Goal: Task Accomplishment & Management: Use online tool/utility

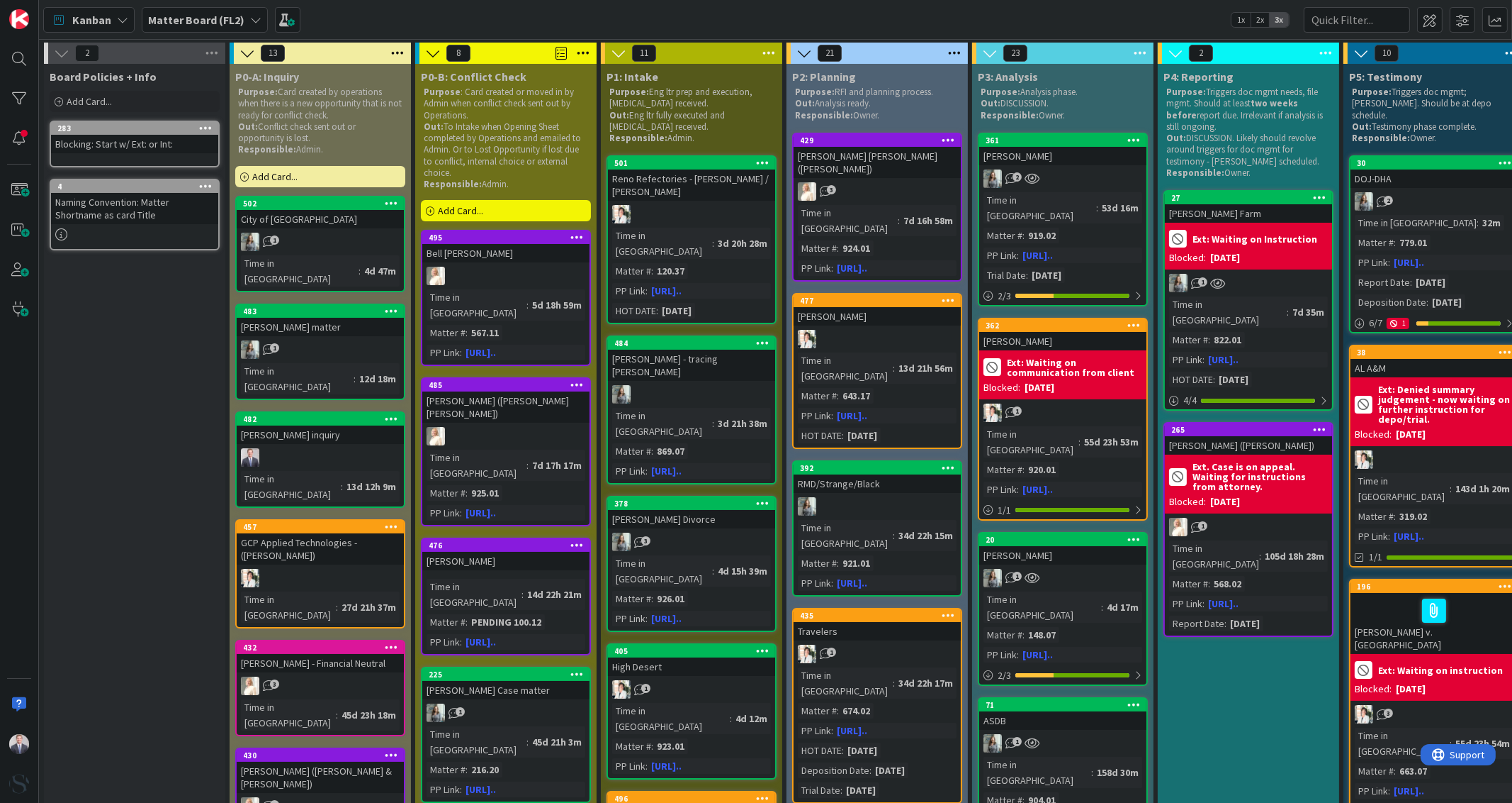
scroll to position [0, 324]
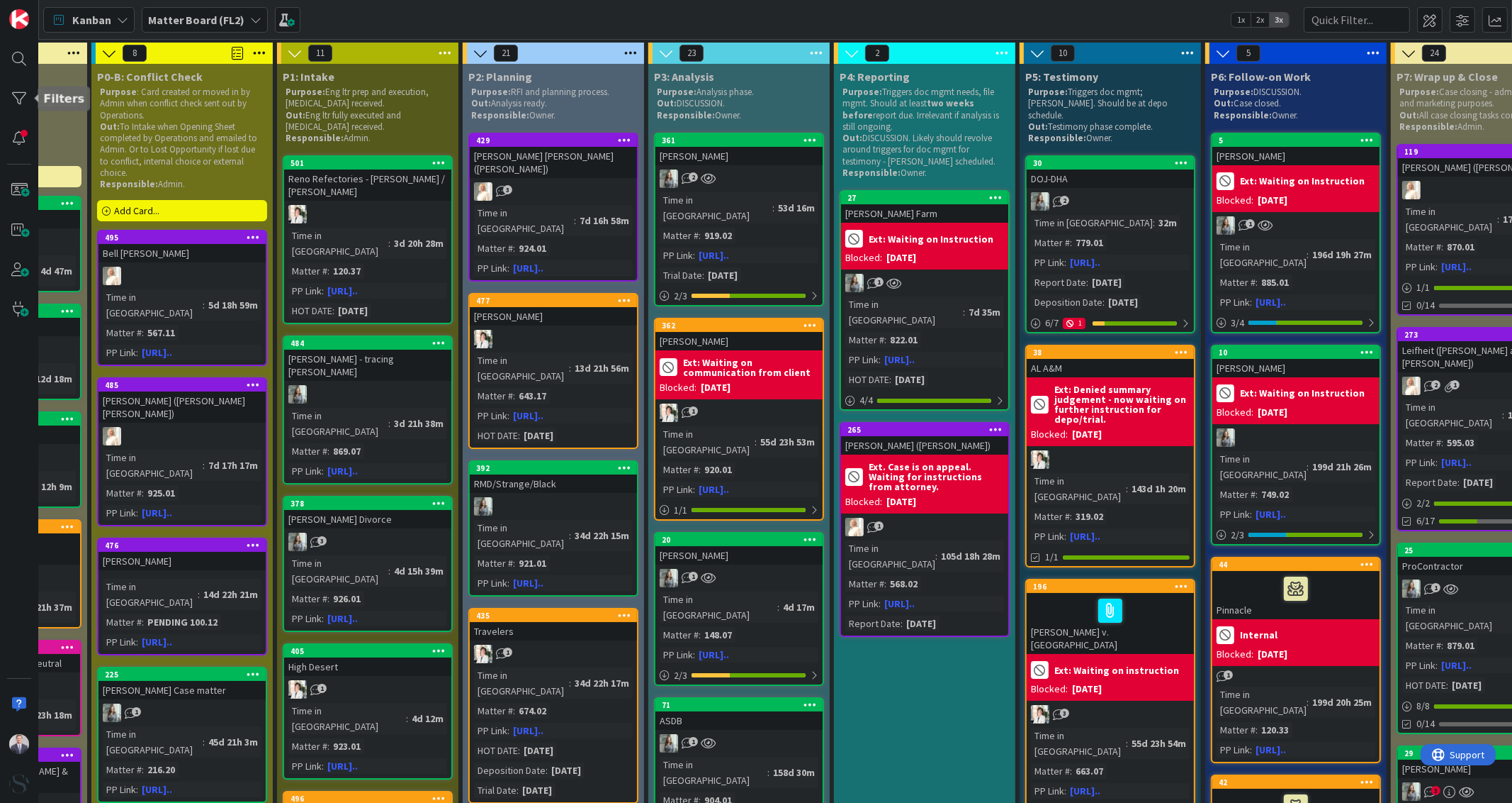
click at [12, 98] on div at bounding box center [18, 98] width 28 height 28
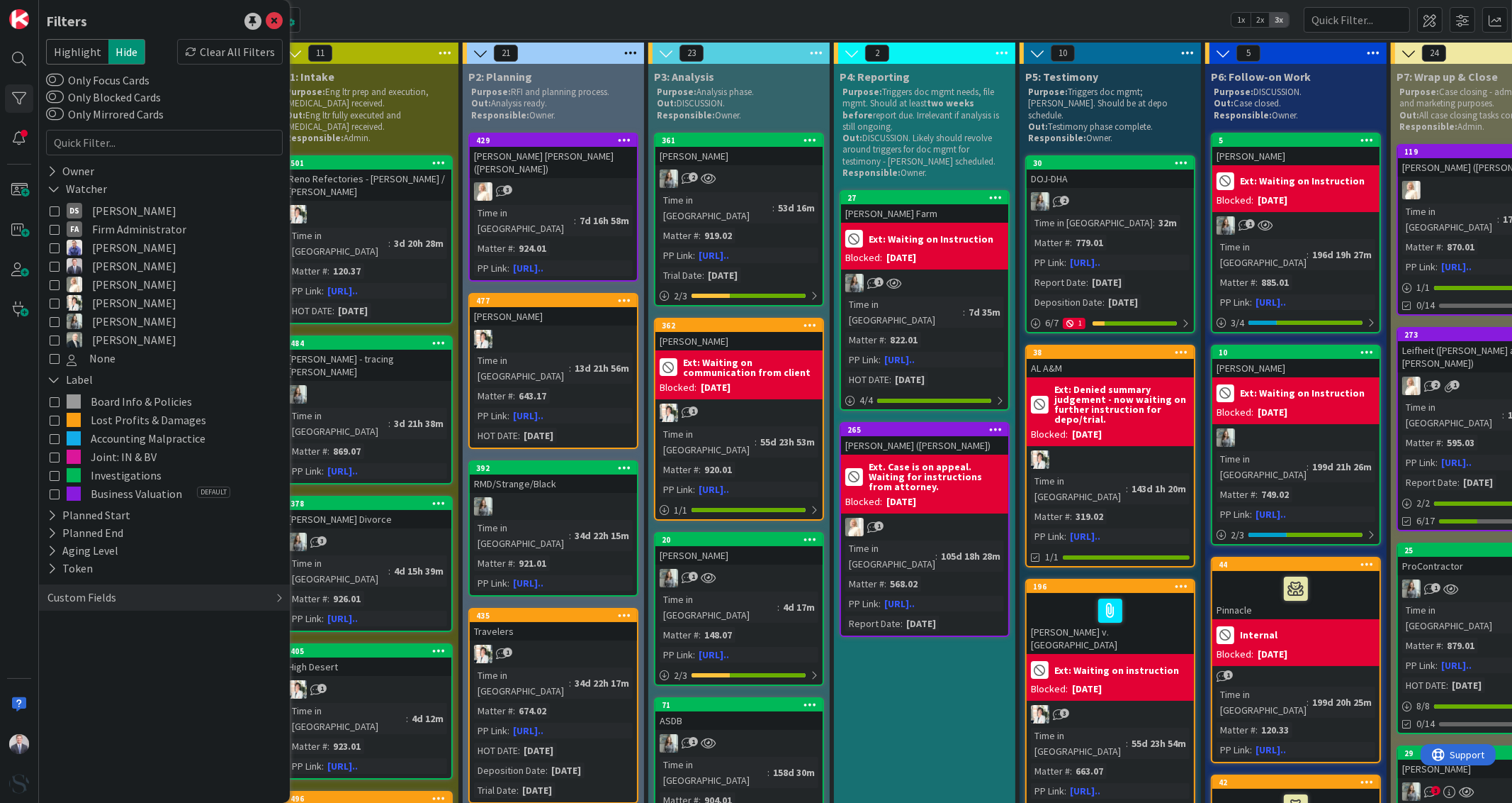
click at [54, 269] on icon at bounding box center [55, 266] width 10 height 10
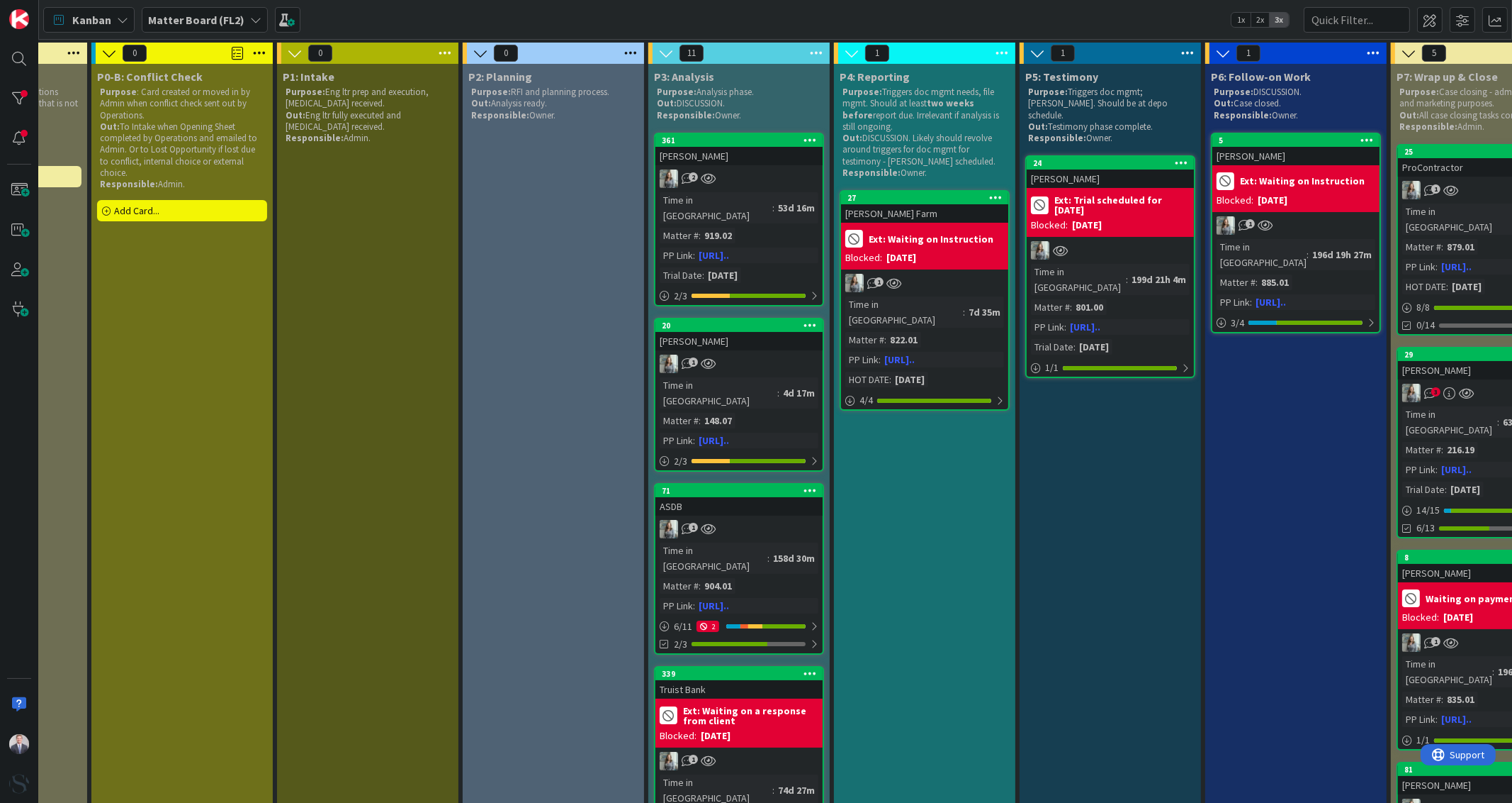
click at [790, 177] on div "2" at bounding box center [739, 178] width 167 height 18
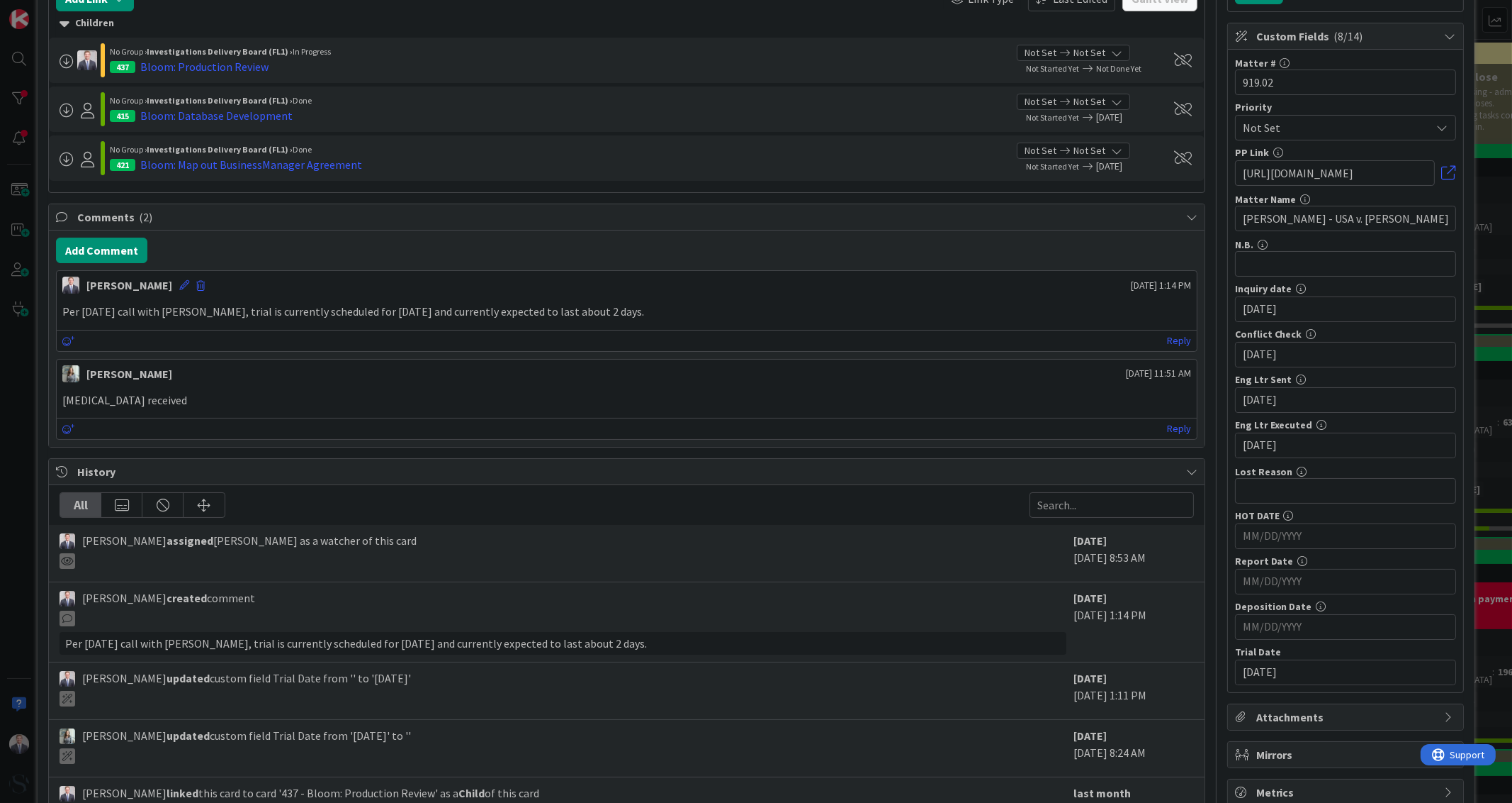
scroll to position [266, 0]
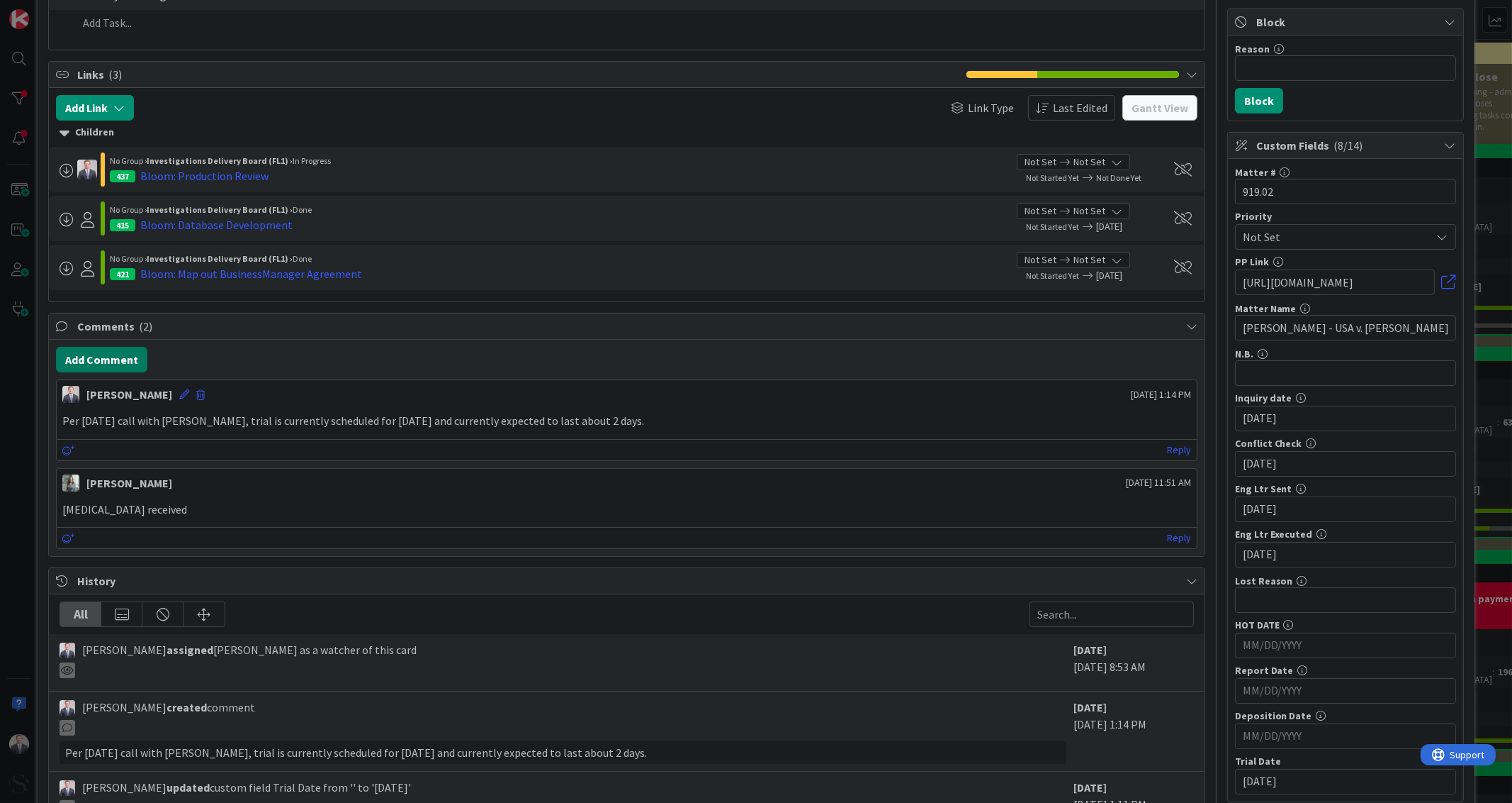
click at [91, 366] on button "Add Comment" at bounding box center [102, 360] width 91 height 26
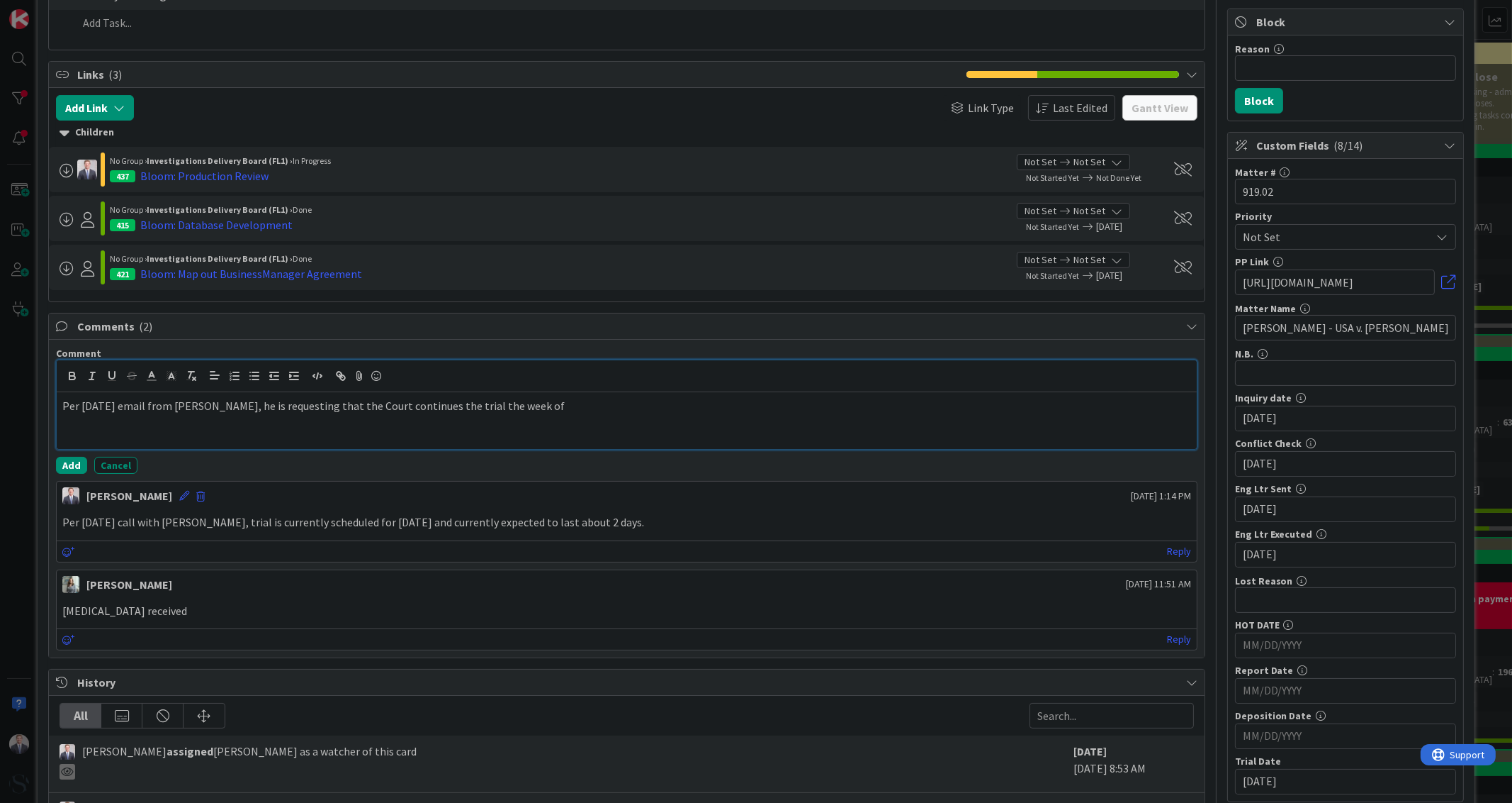
click at [575, 393] on div "Per [DATE] email from [PERSON_NAME], he is requesting that the Court continues …" at bounding box center [627, 420] width 1140 height 57
click at [58, 466] on button "Add" at bounding box center [71, 465] width 31 height 17
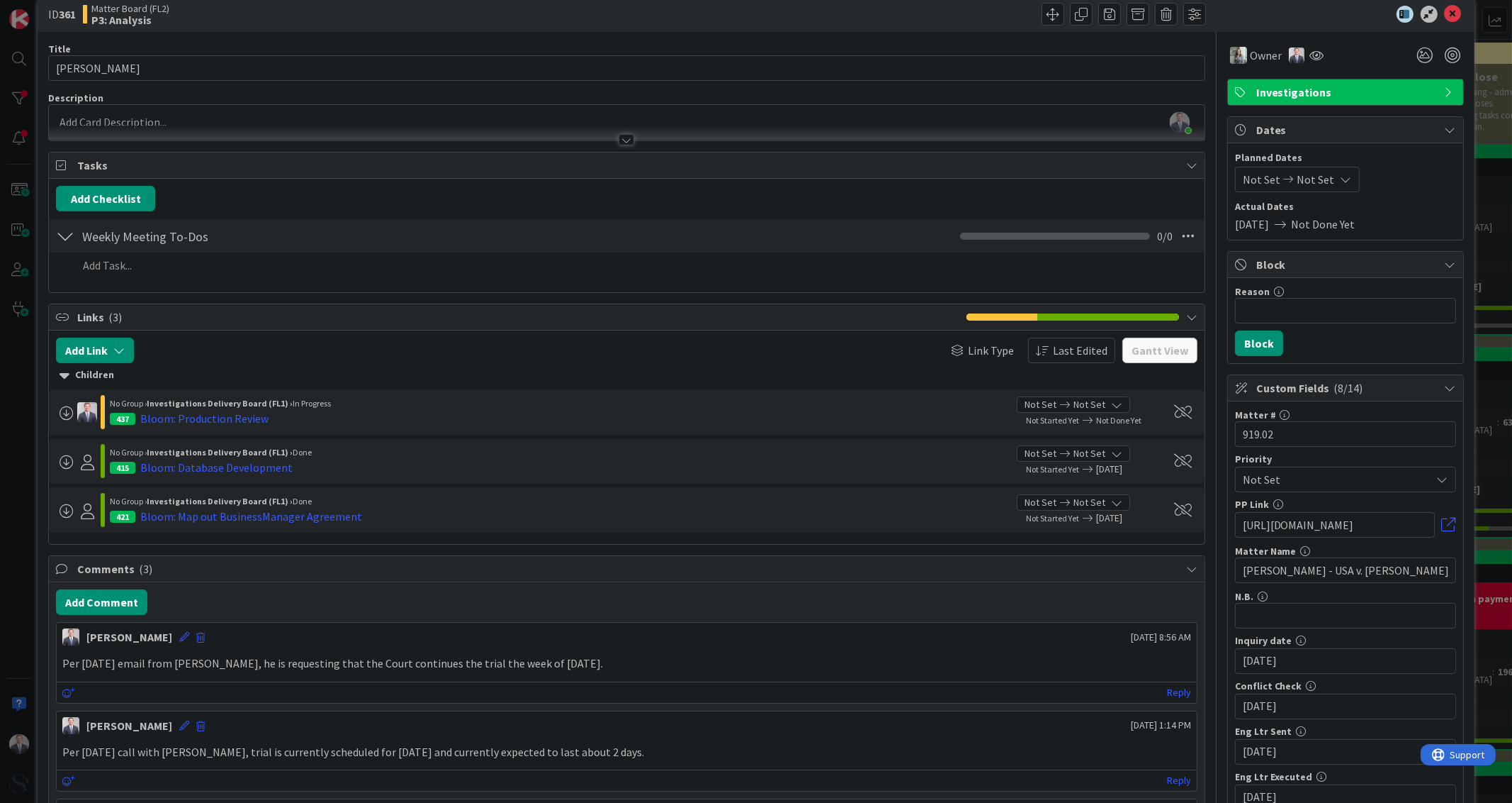
scroll to position [0, 0]
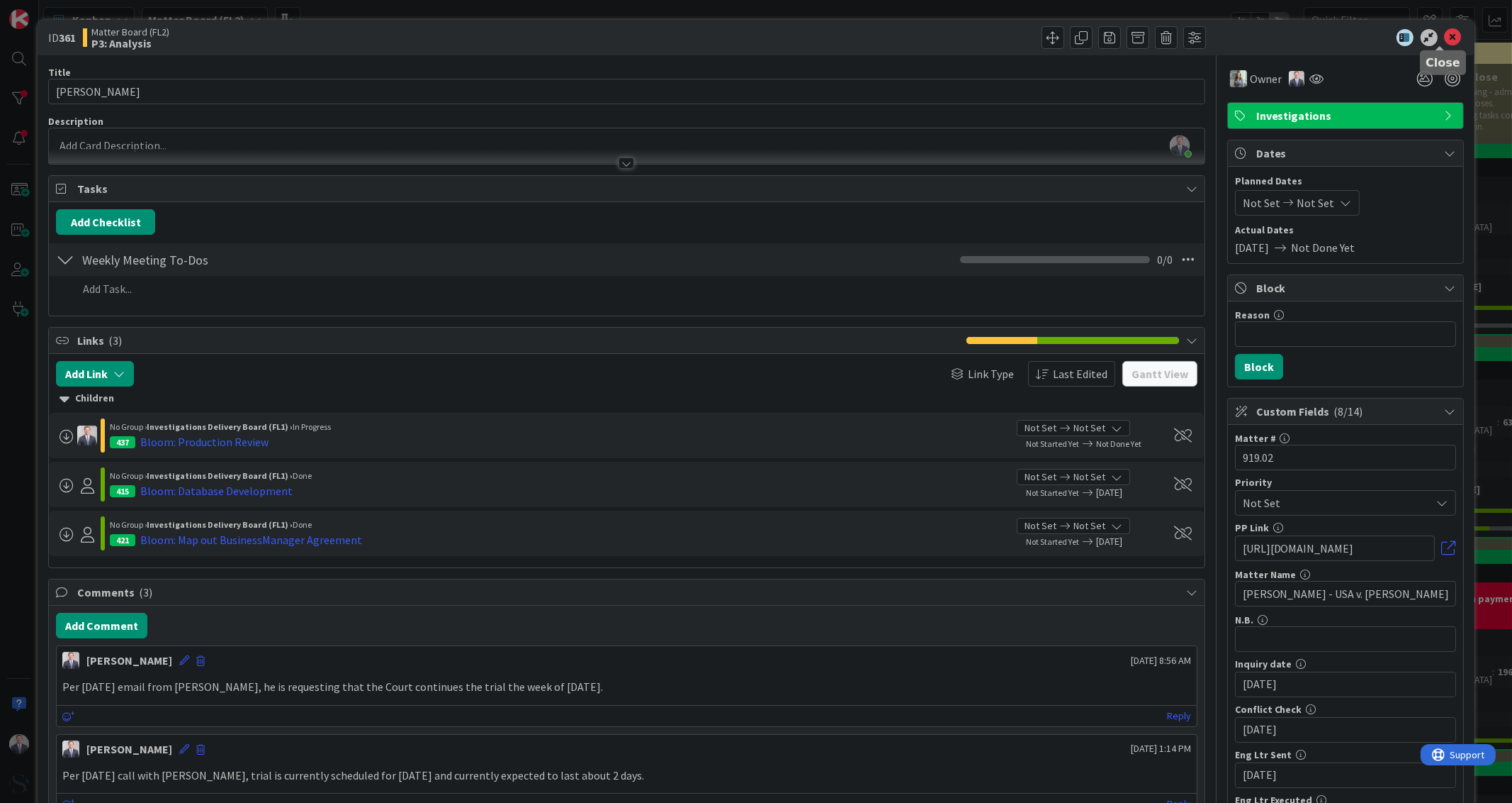
click at [1445, 36] on icon at bounding box center [1453, 37] width 17 height 17
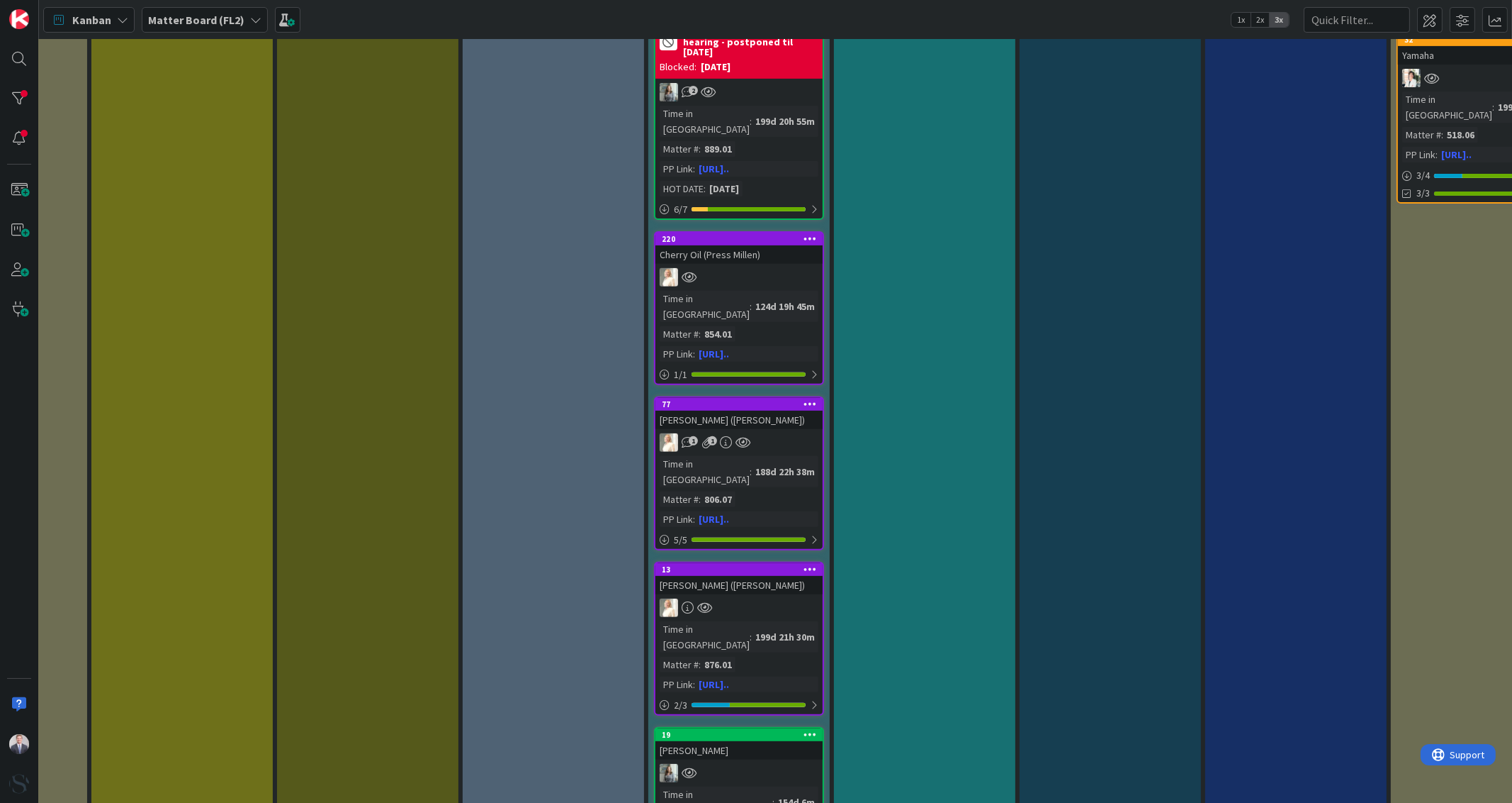
scroll to position [1063, 324]
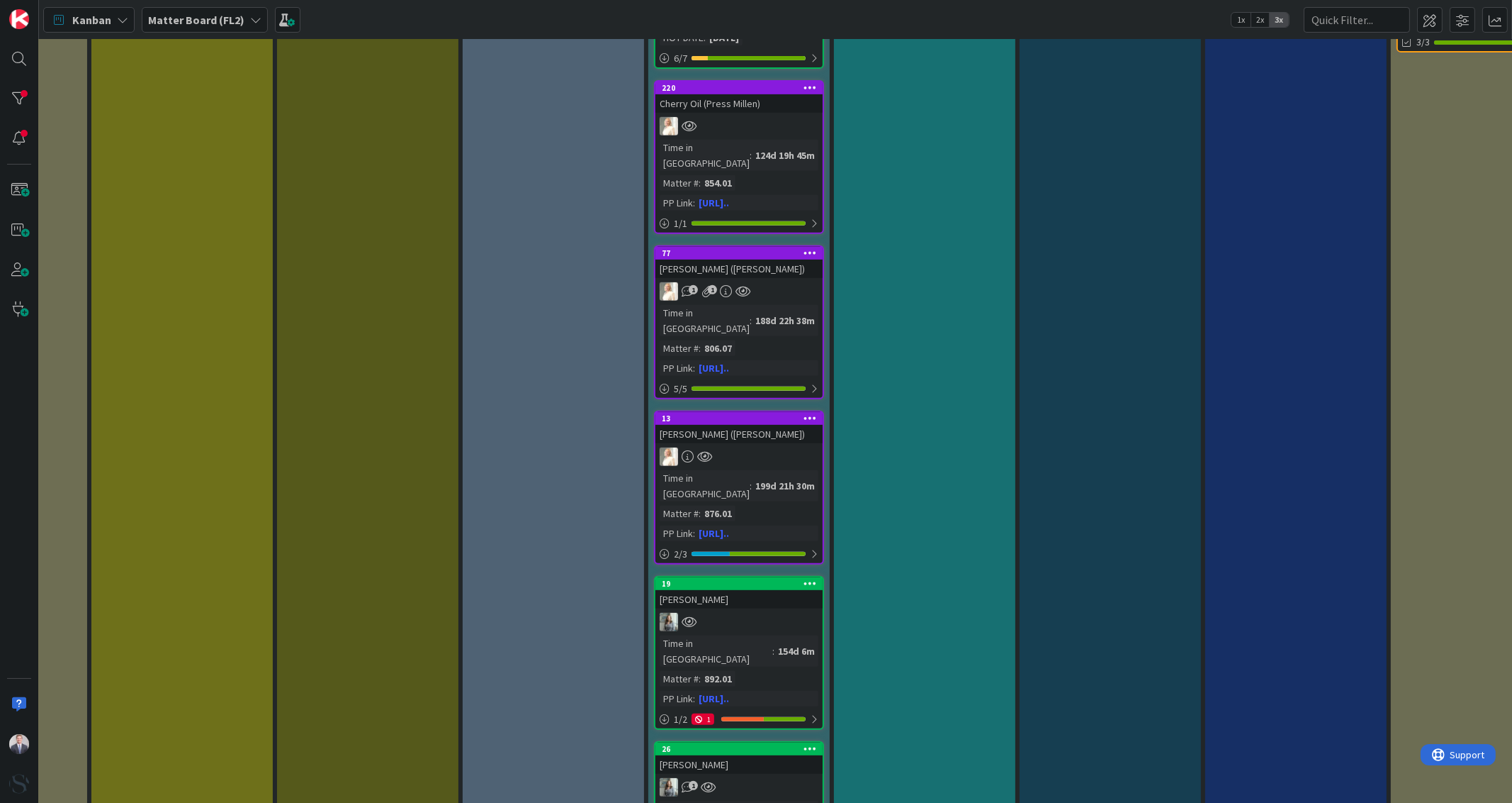
click at [778, 613] on div at bounding box center [739, 622] width 167 height 18
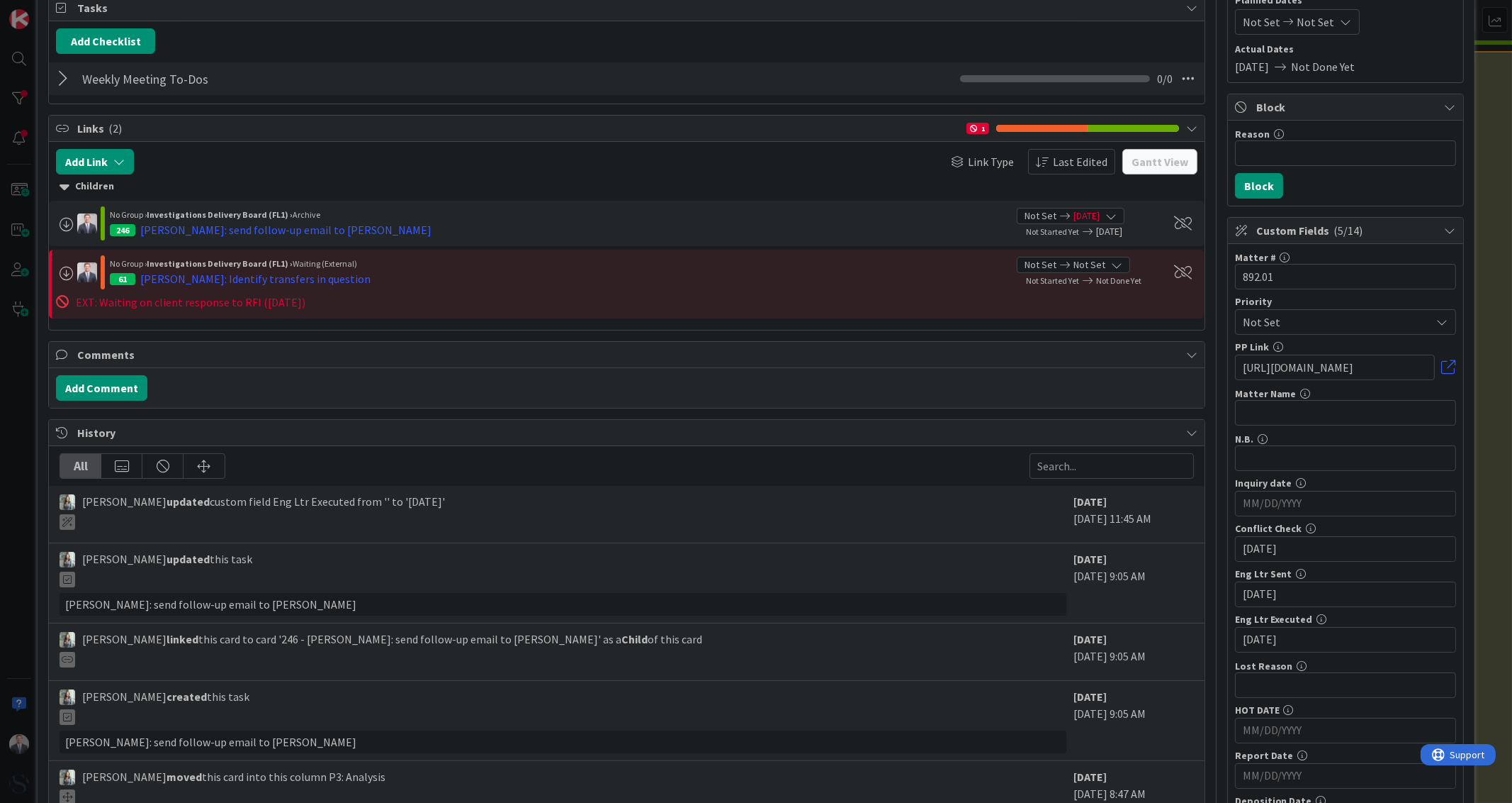
scroll to position [266, 0]
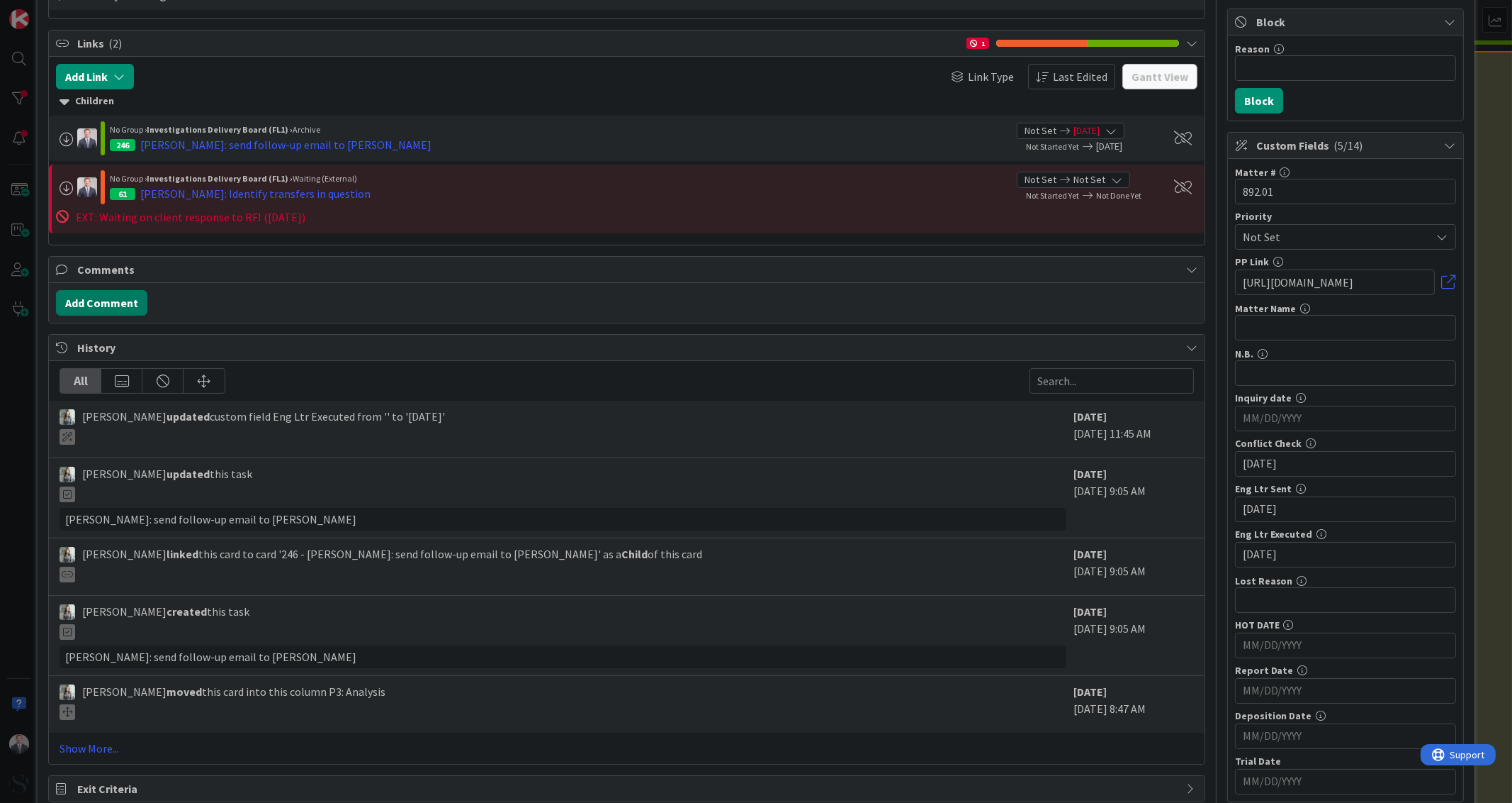
click at [100, 291] on button "Add Comment" at bounding box center [102, 303] width 91 height 26
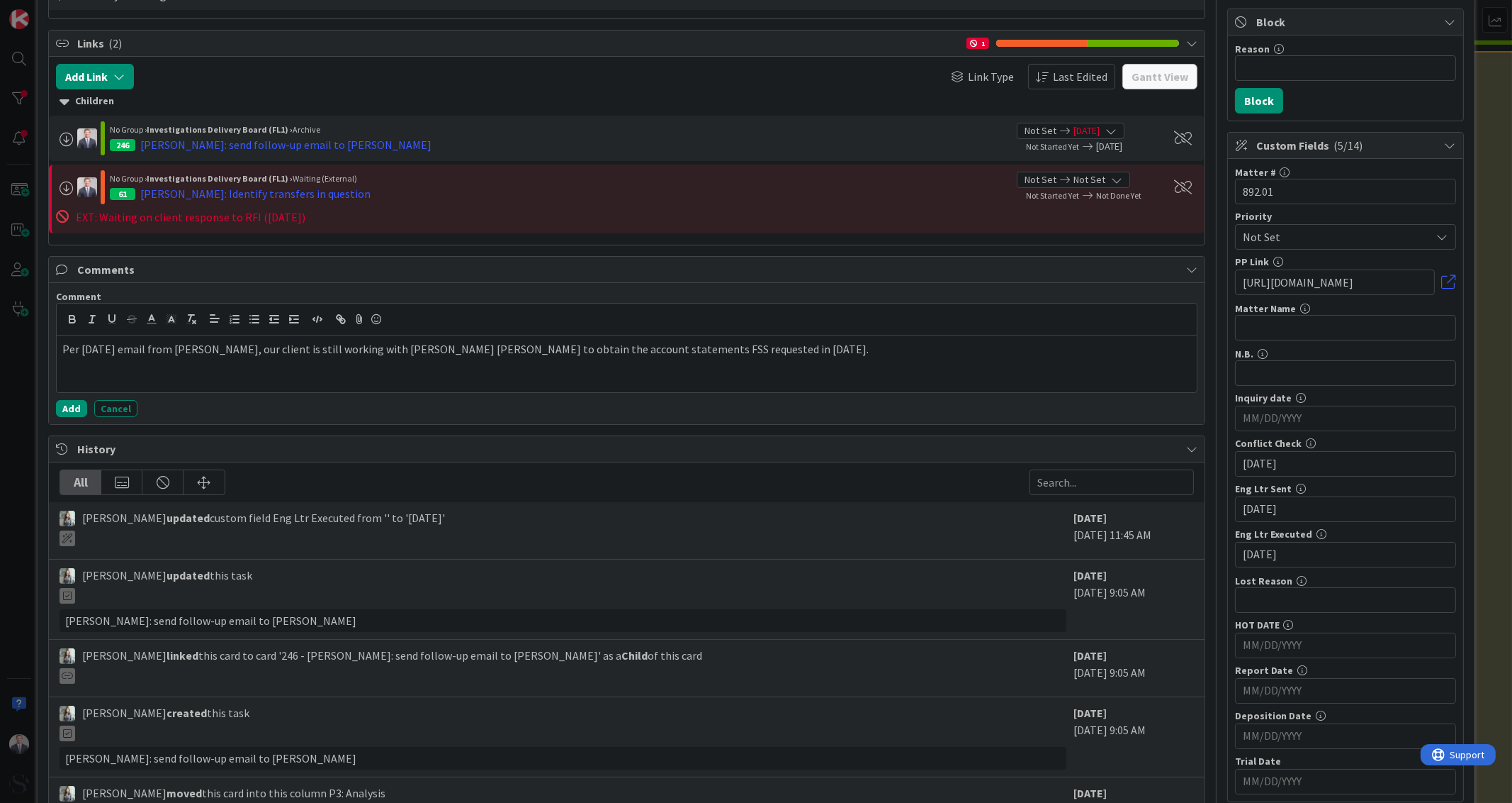
click at [111, 347] on p "Per [DATE] email from [PERSON_NAME], our client is still working with [PERSON_N…" at bounding box center [627, 349] width 1128 height 16
click at [103, 345] on p "Per [DATE] email from [PERSON_NAME], our client is still working with [PERSON_N…" at bounding box center [627, 349] width 1128 height 16
click at [63, 414] on button "Add" at bounding box center [71, 408] width 31 height 17
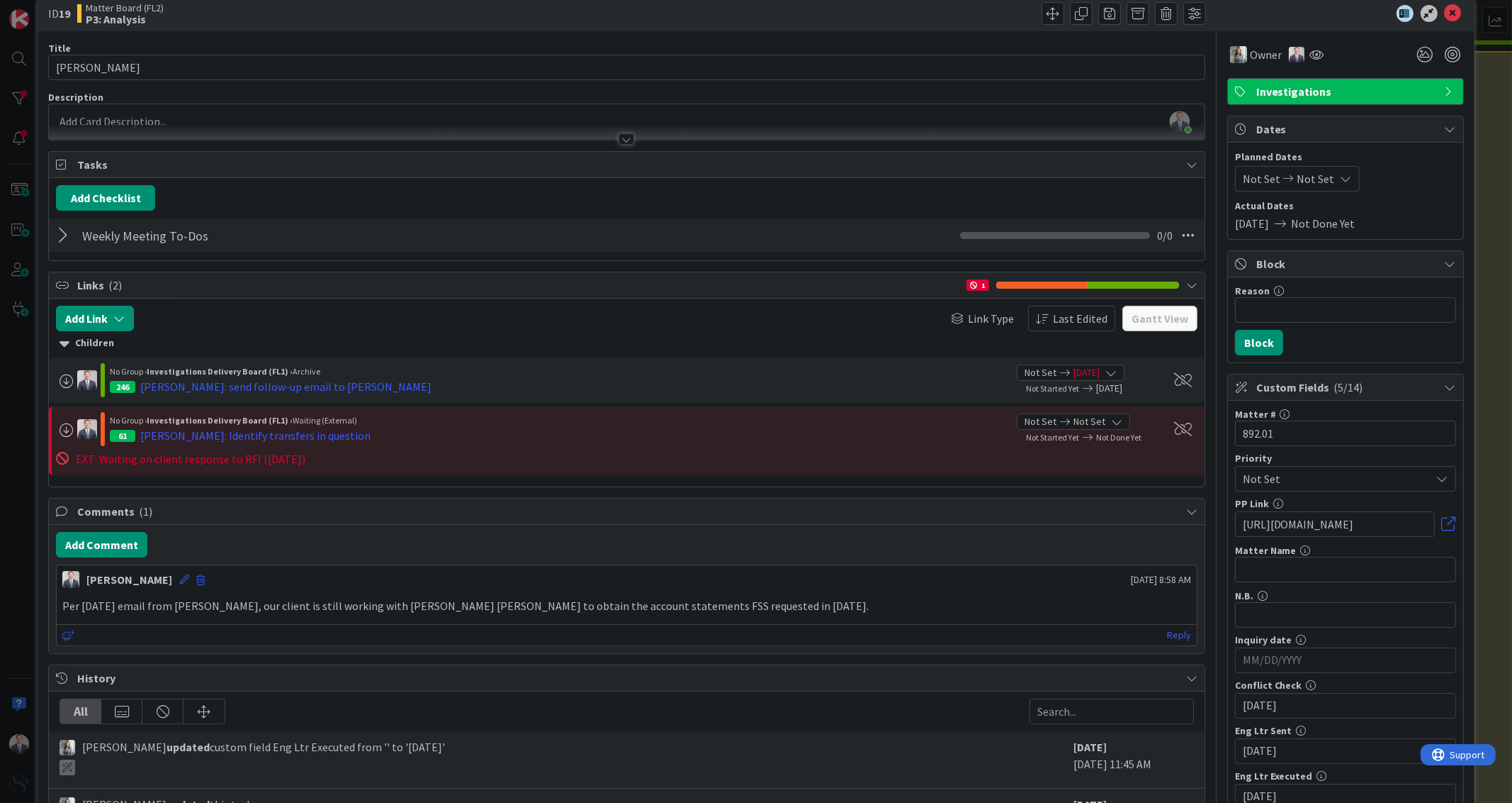
scroll to position [0, 0]
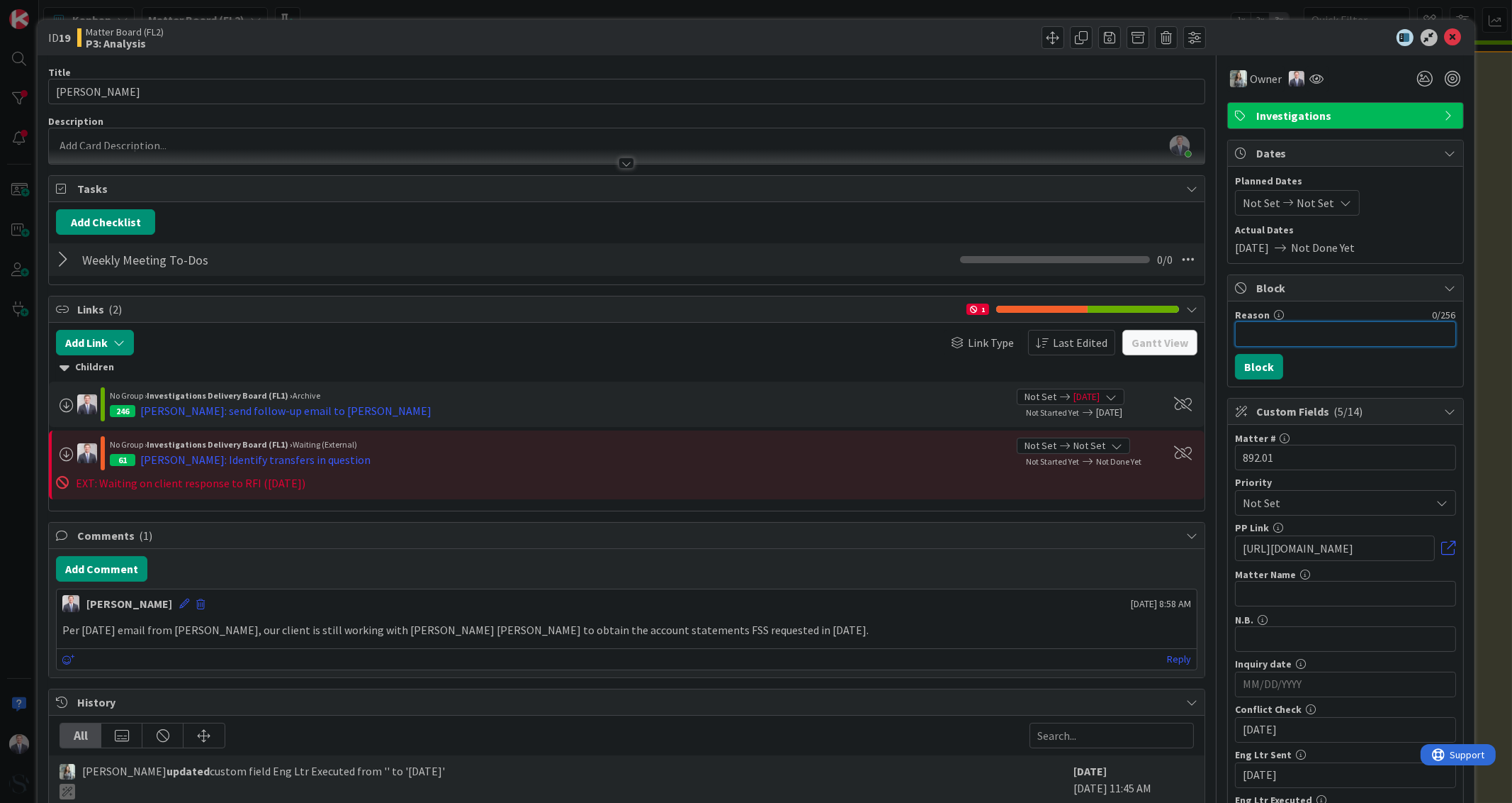
click at [1270, 334] on input "Reason" at bounding box center [1345, 334] width 221 height 26
type input "EXT: Waiting for Production"
click at [1253, 373] on button "Block" at bounding box center [1259, 367] width 48 height 26
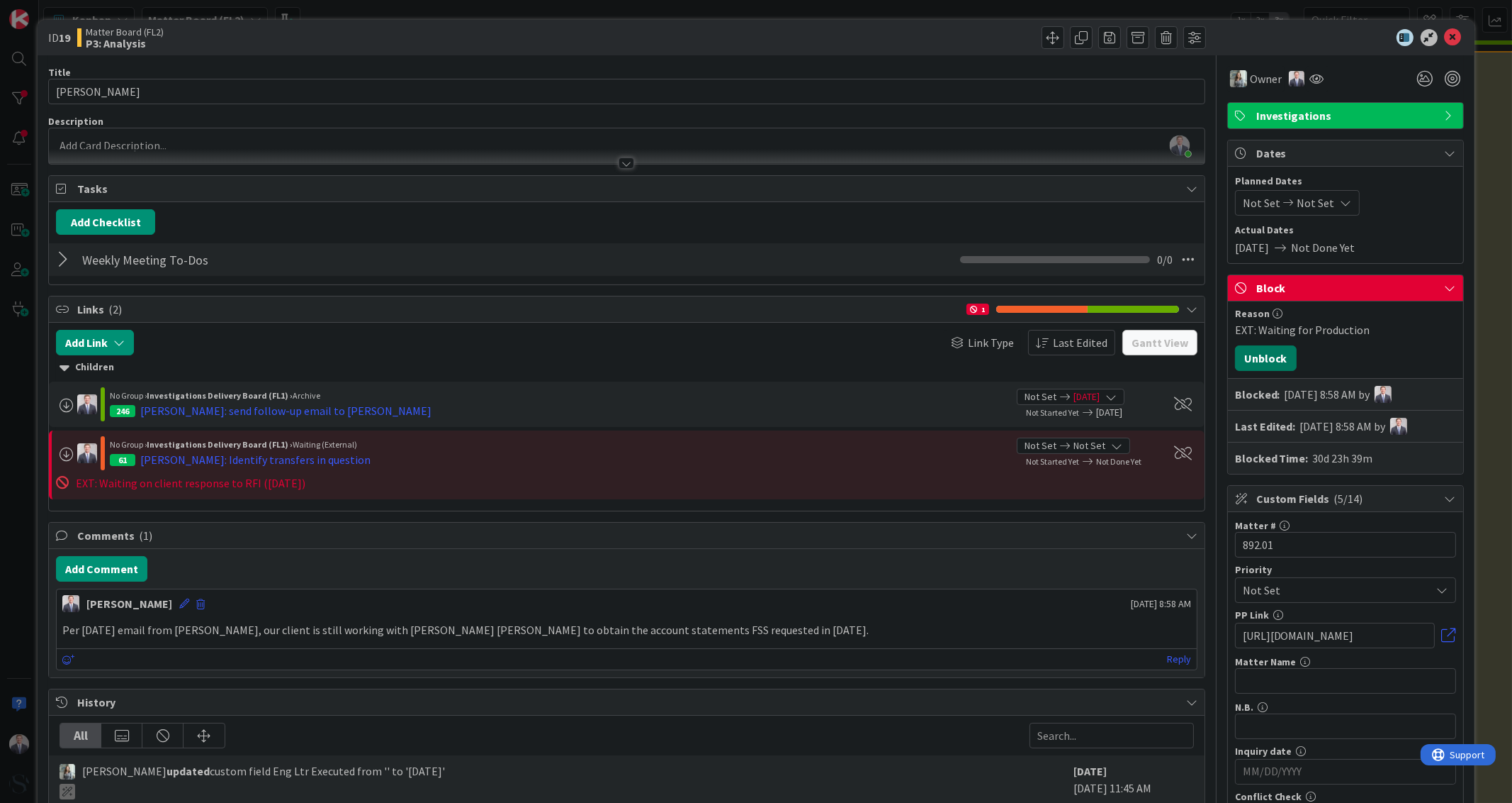
click at [1254, 362] on button "Unblock" at bounding box center [1266, 358] width 62 height 26
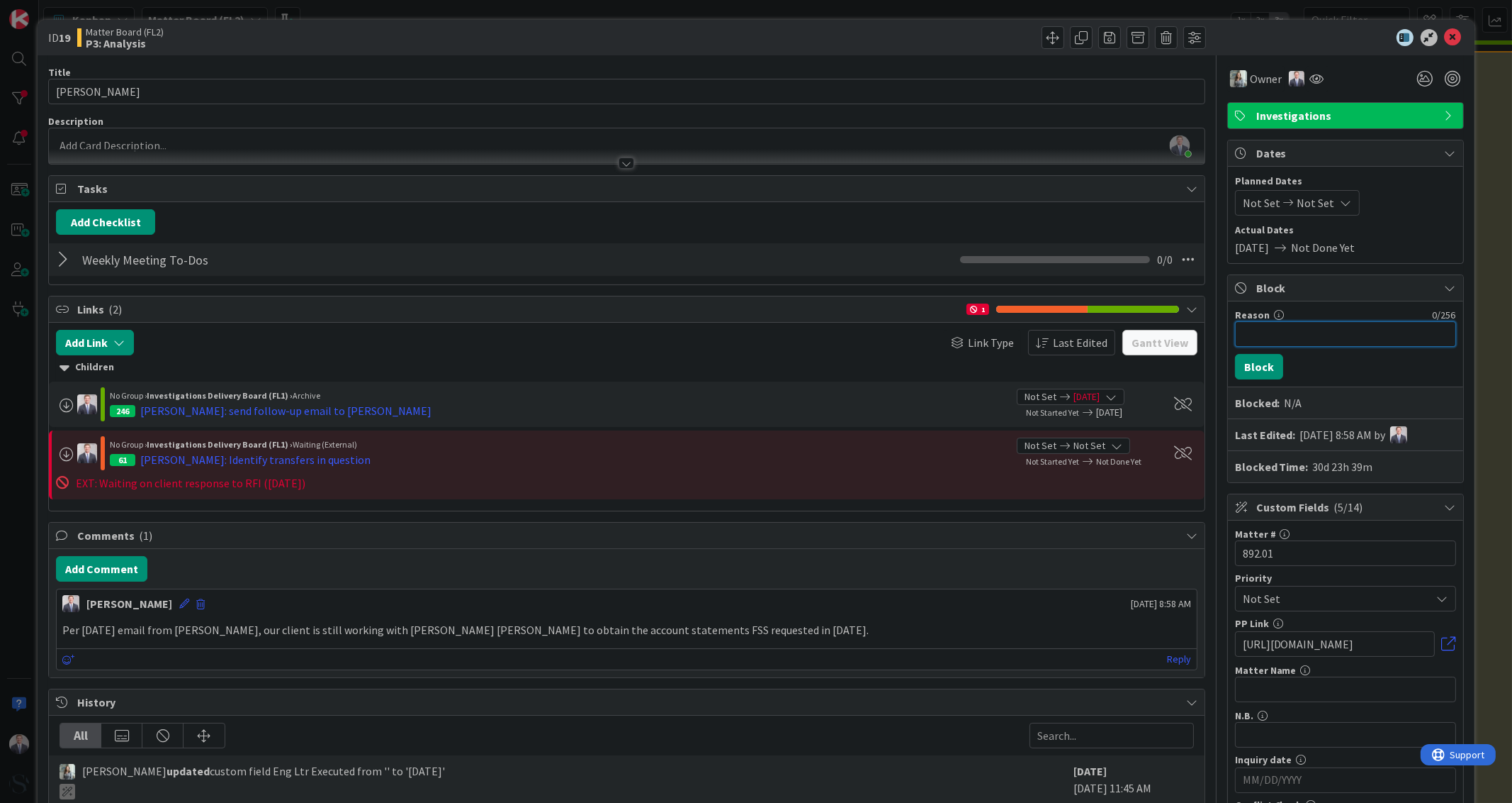
click at [1325, 335] on input "Reason" at bounding box center [1345, 334] width 221 height 26
type input "EXT: Waiting for production ([DATE])"
click at [1247, 366] on button "Block" at bounding box center [1259, 367] width 48 height 26
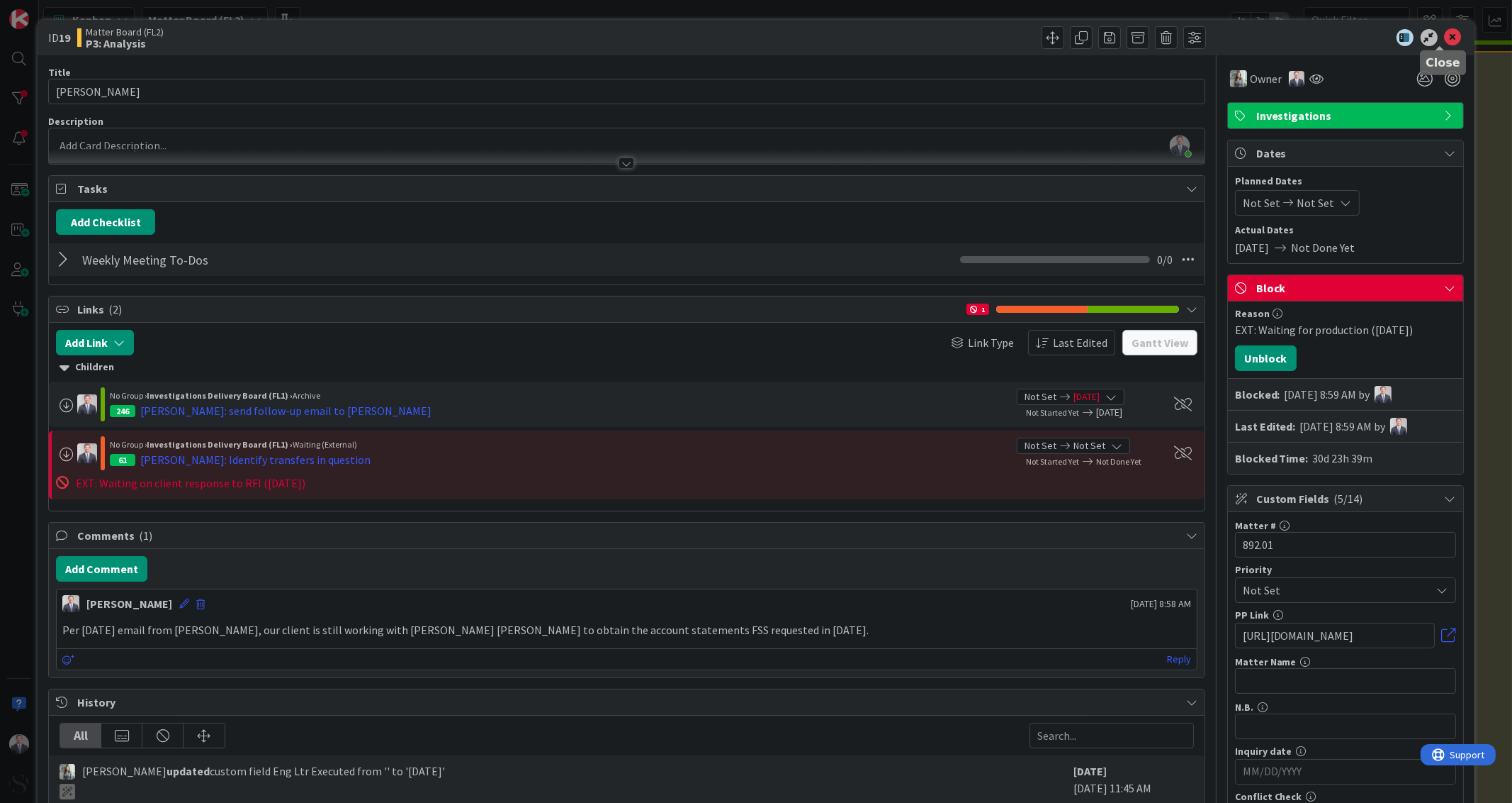
click at [1445, 35] on icon at bounding box center [1453, 37] width 17 height 17
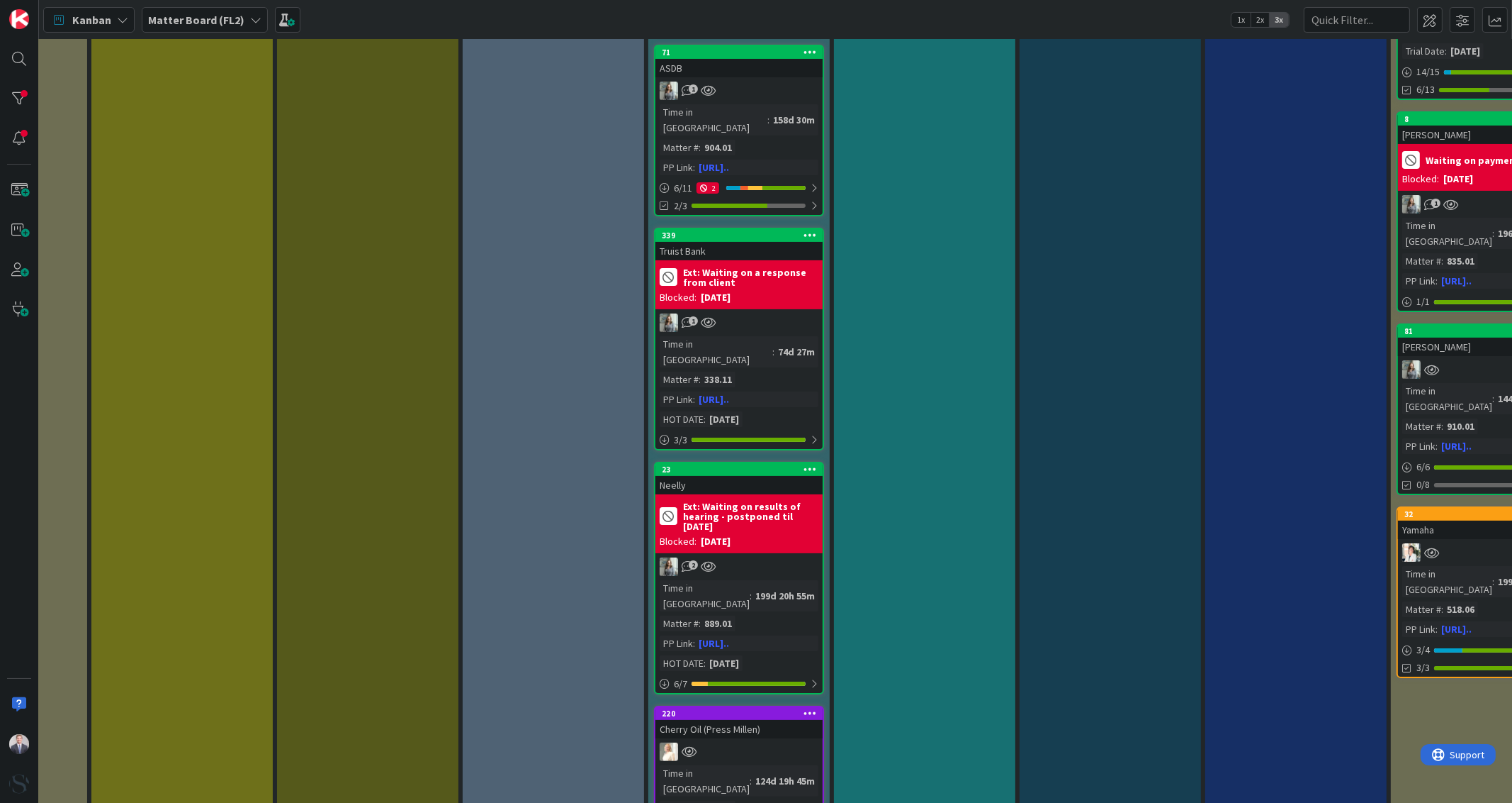
scroll to position [443, 324]
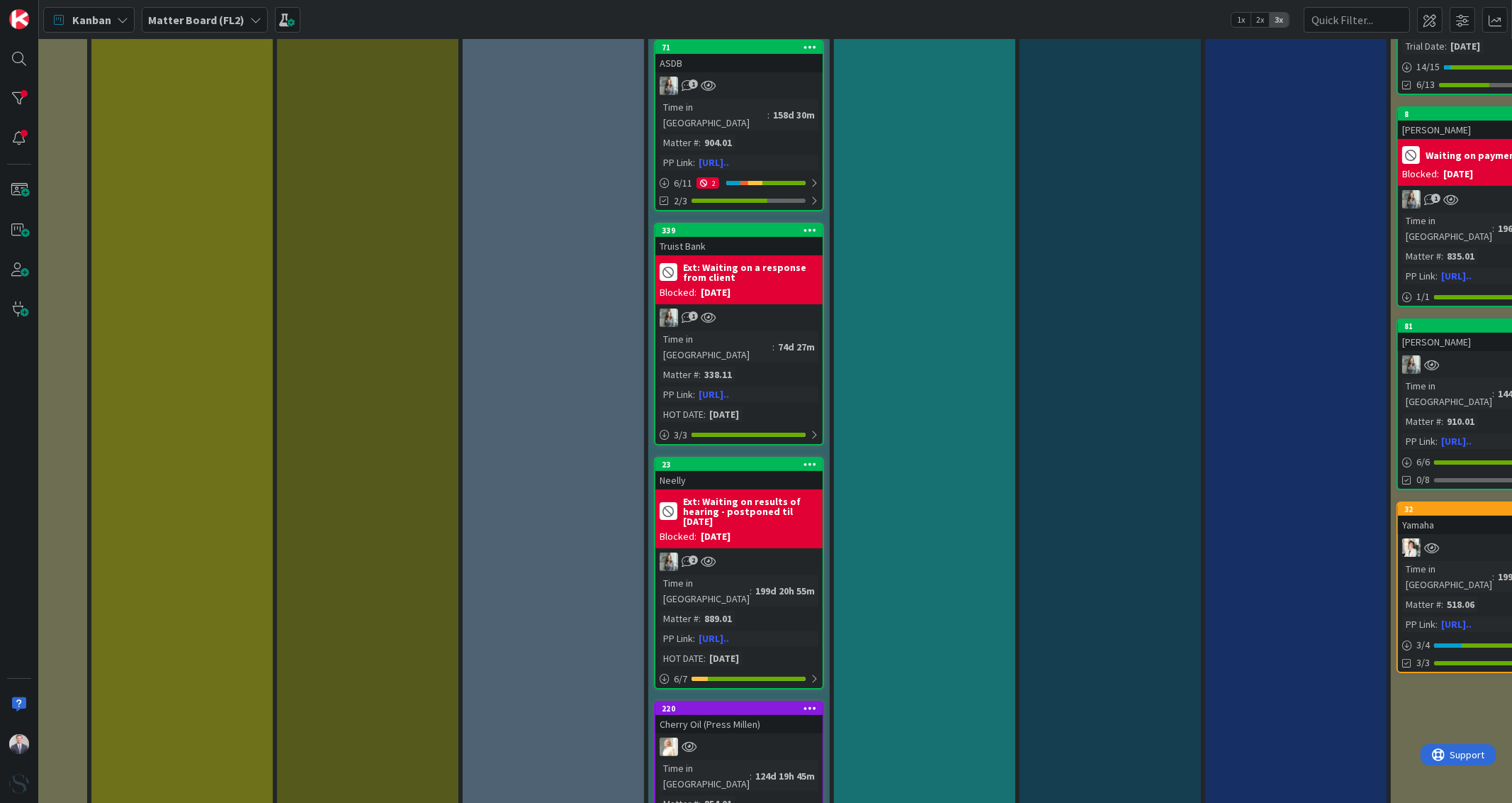
click at [762, 237] on div "Truist Bank" at bounding box center [739, 246] width 167 height 18
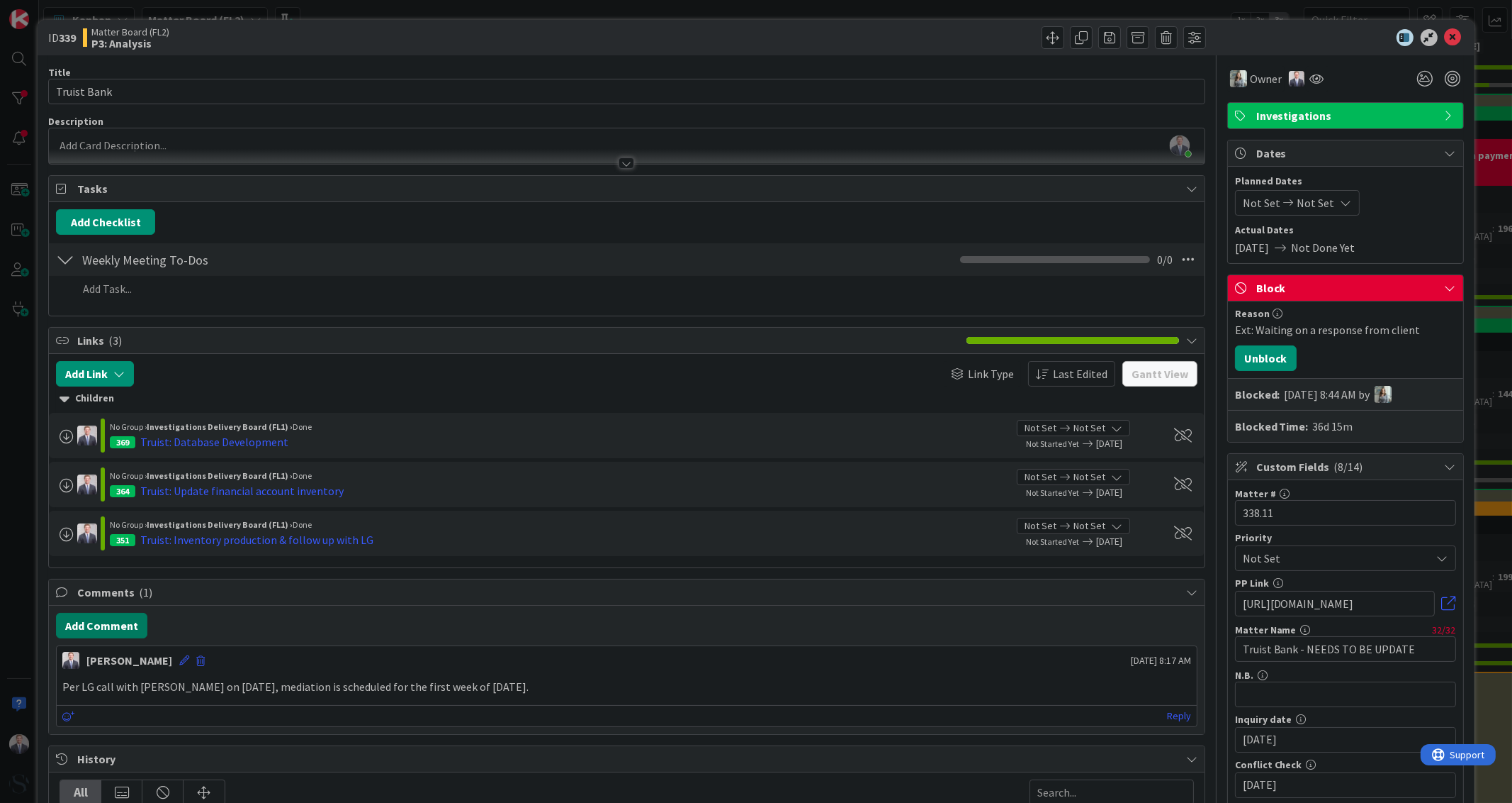
click at [98, 625] on button "Add Comment" at bounding box center [102, 626] width 91 height 26
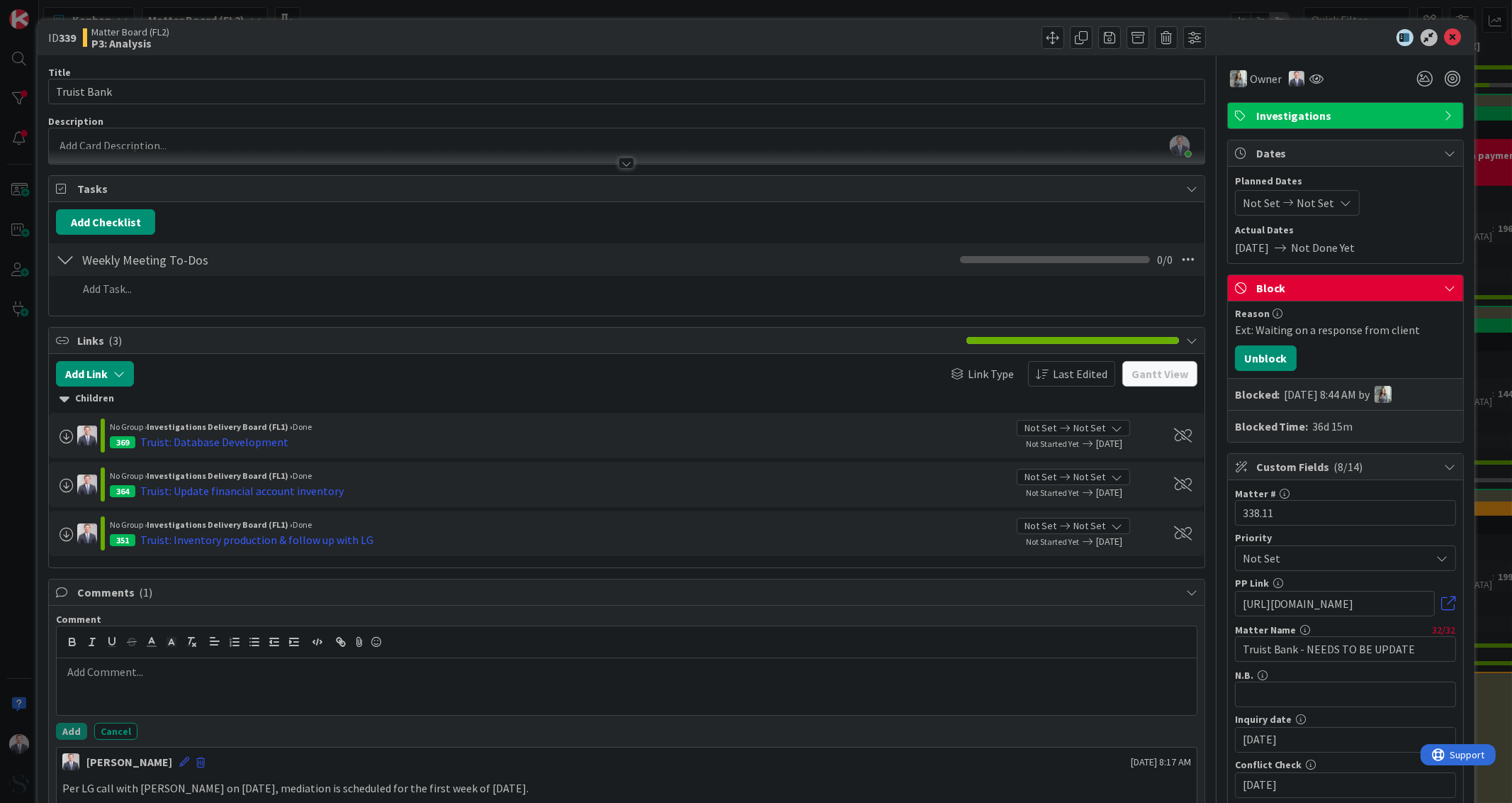
click at [108, 678] on div at bounding box center [627, 686] width 1140 height 57
click at [124, 682] on div at bounding box center [627, 686] width 1140 height 57
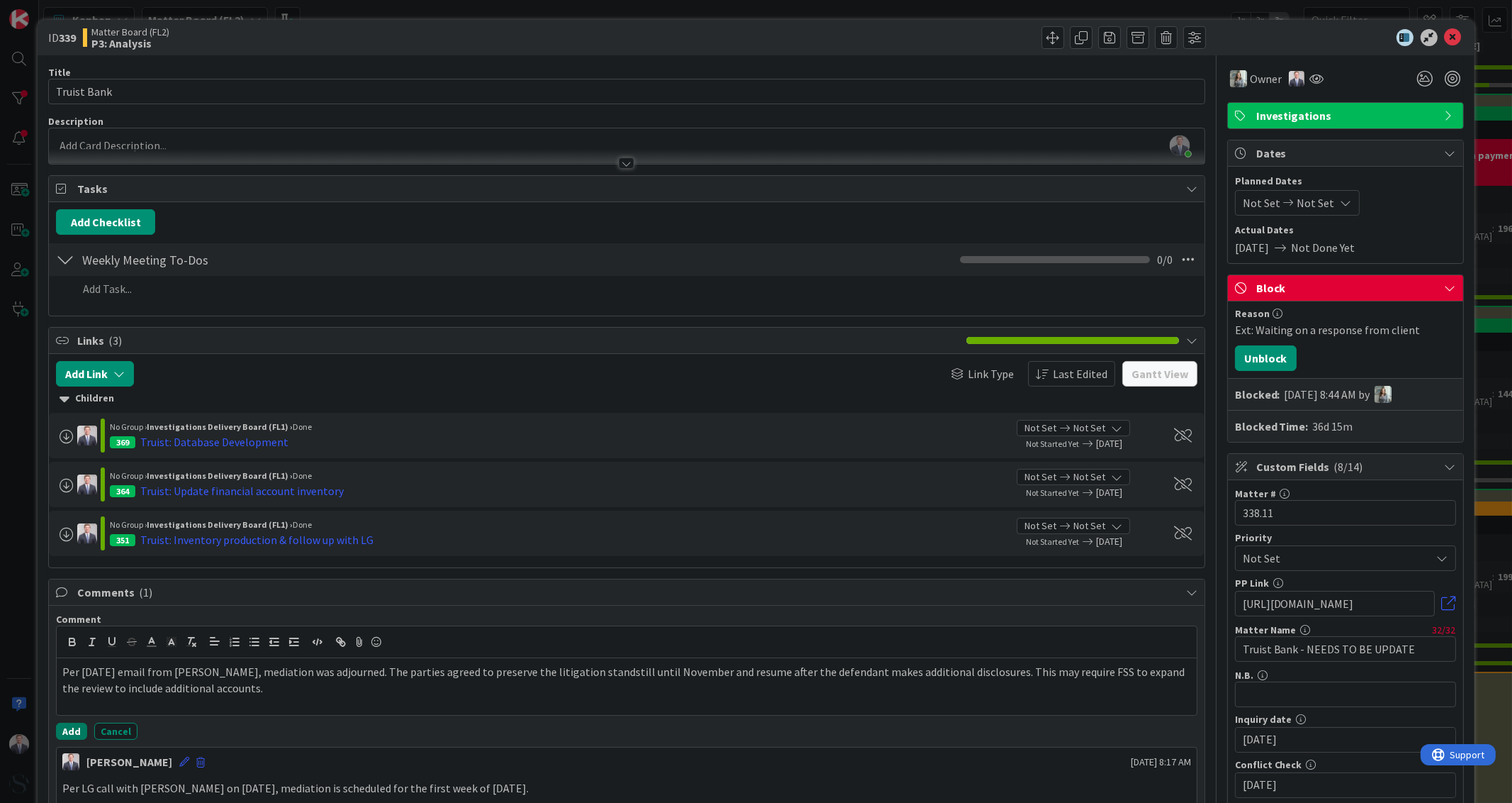
click at [66, 732] on button "Add" at bounding box center [71, 731] width 31 height 17
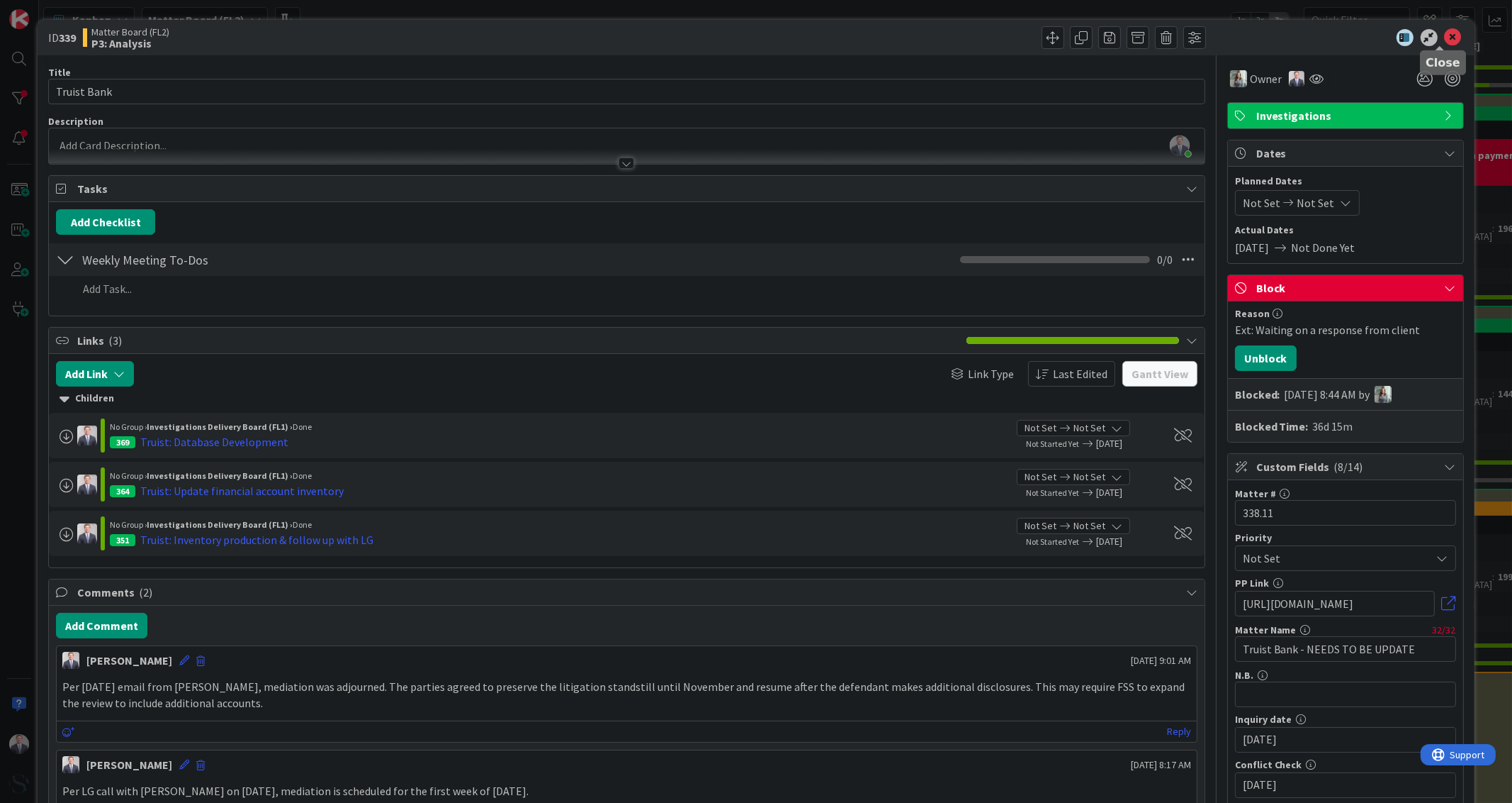
click at [1445, 39] on icon at bounding box center [1453, 37] width 17 height 17
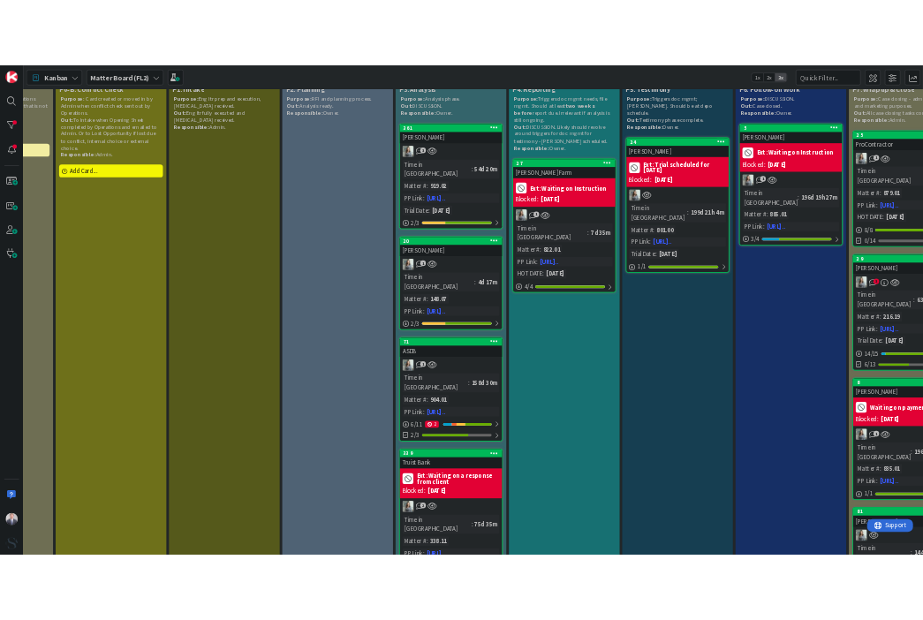
scroll to position [0, 404]
